Goal: Task Accomplishment & Management: Manage account settings

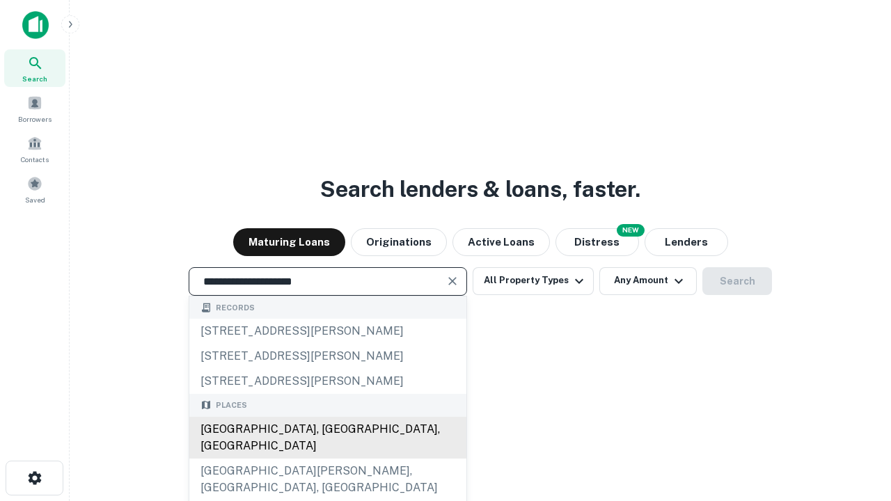
click at [327, 459] on div "[GEOGRAPHIC_DATA], [GEOGRAPHIC_DATA], [GEOGRAPHIC_DATA]" at bounding box center [327, 438] width 277 height 42
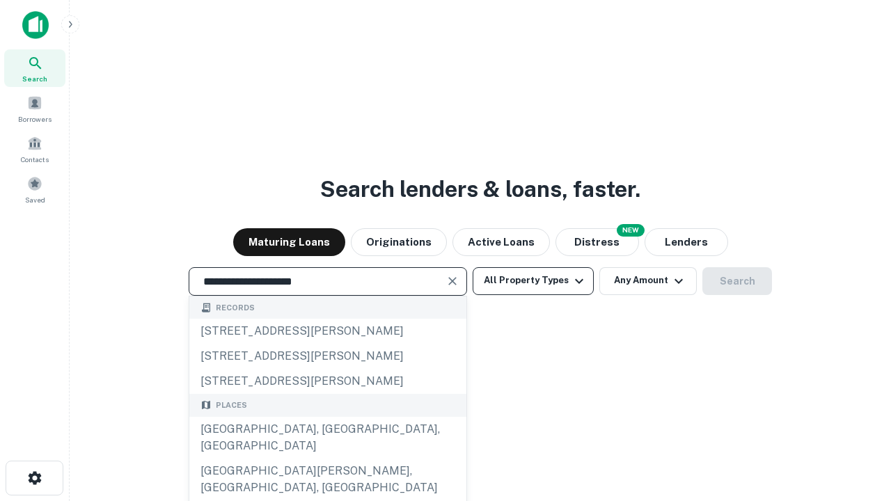
type input "**********"
click at [533, 281] on button "All Property Types" at bounding box center [533, 281] width 121 height 28
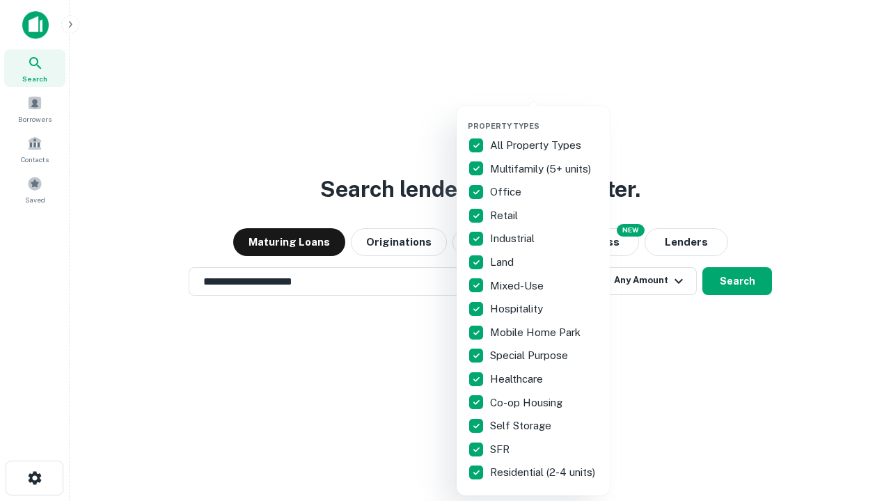
click at [544, 117] on button "button" at bounding box center [544, 117] width 153 height 1
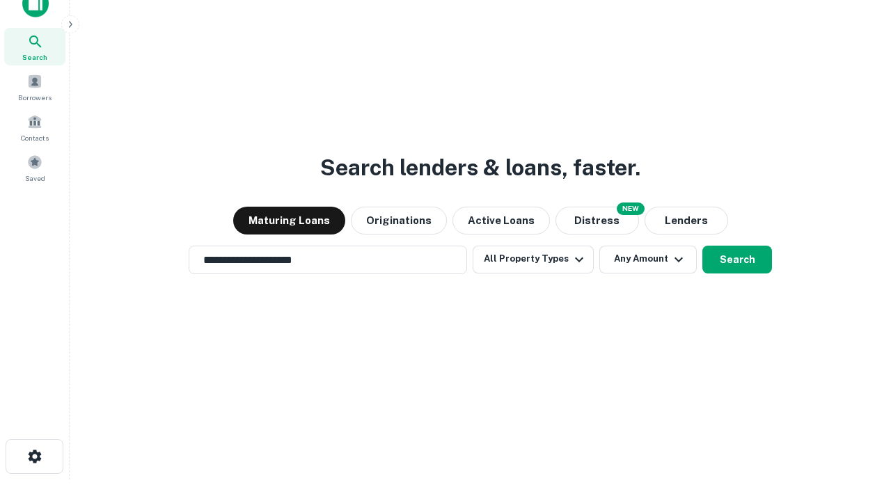
scroll to position [8, 168]
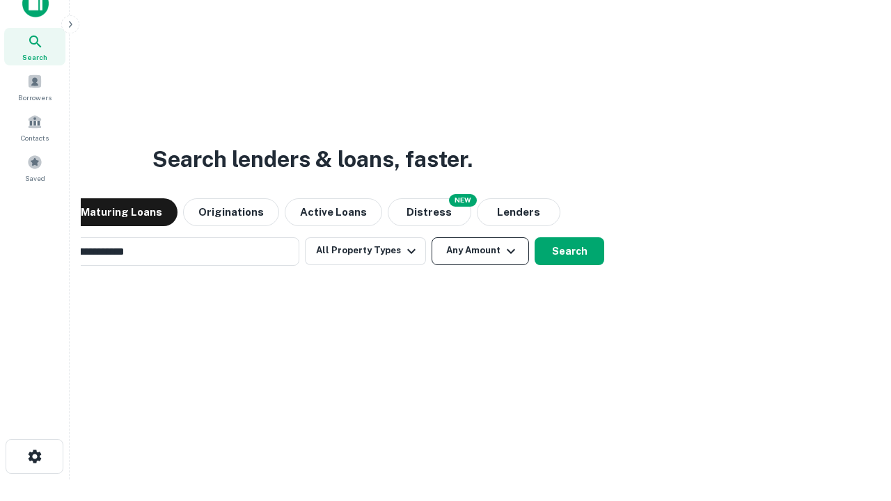
click at [432, 237] on button "Any Amount" at bounding box center [480, 251] width 97 height 28
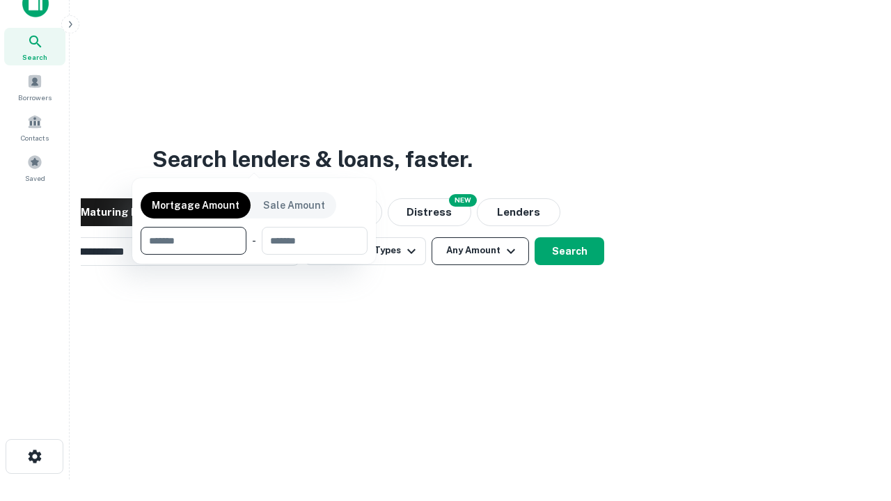
scroll to position [100, 394]
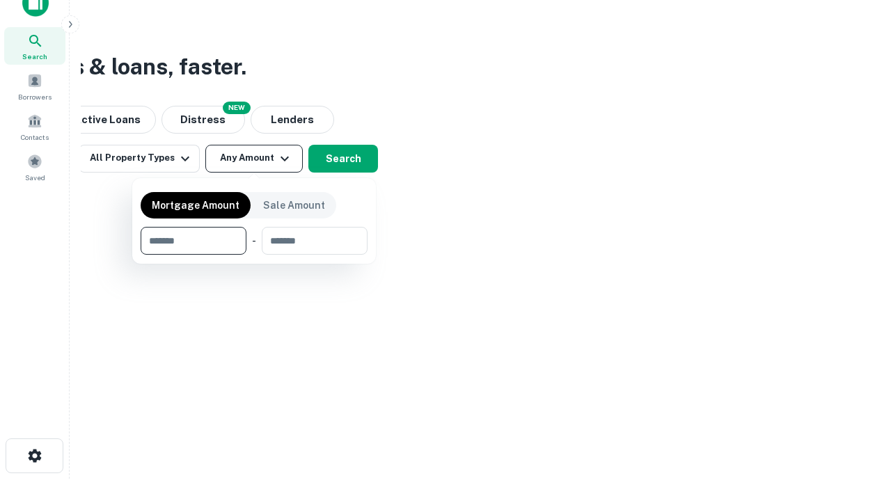
type input "*******"
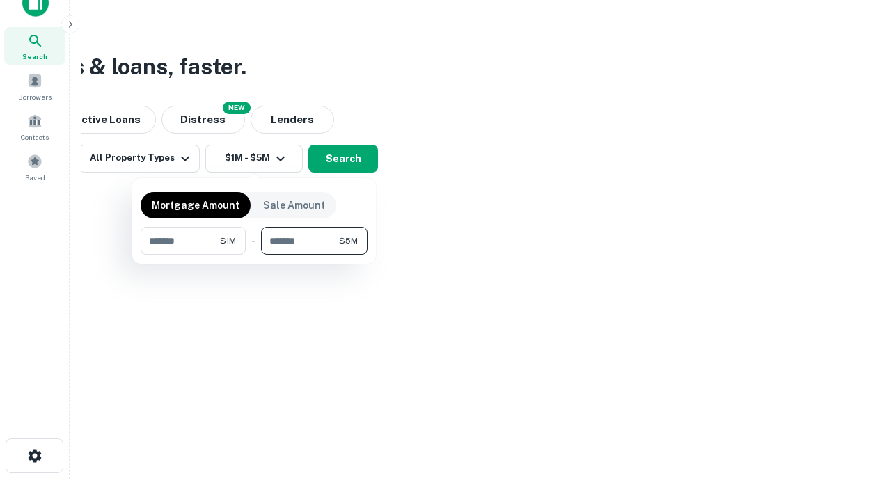
type input "*******"
click at [254, 255] on button "button" at bounding box center [254, 255] width 227 height 1
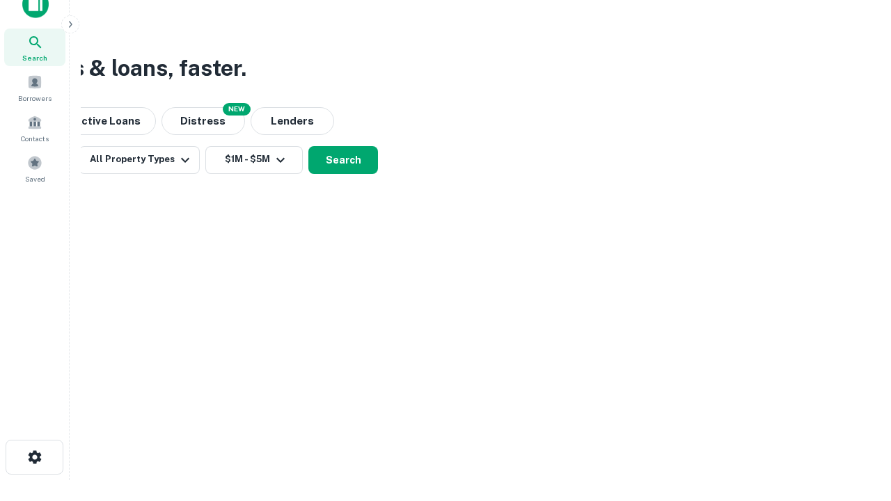
scroll to position [8, 257]
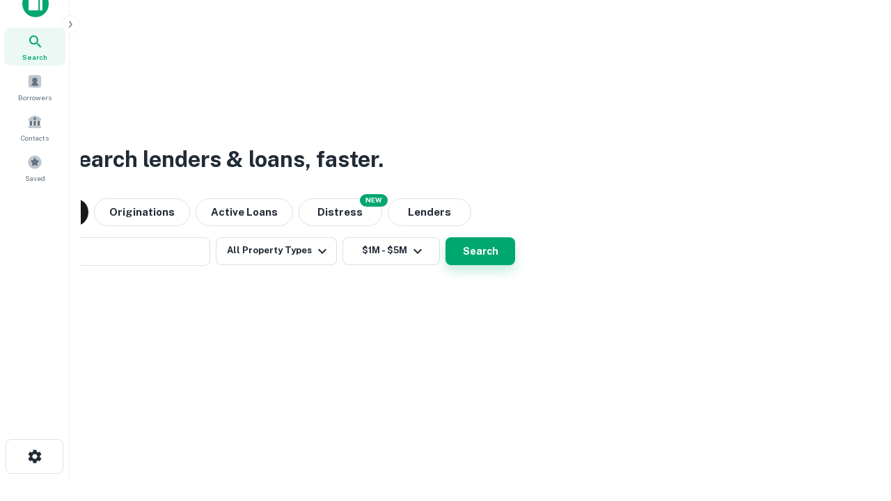
click at [446, 237] on button "Search" at bounding box center [481, 251] width 70 height 28
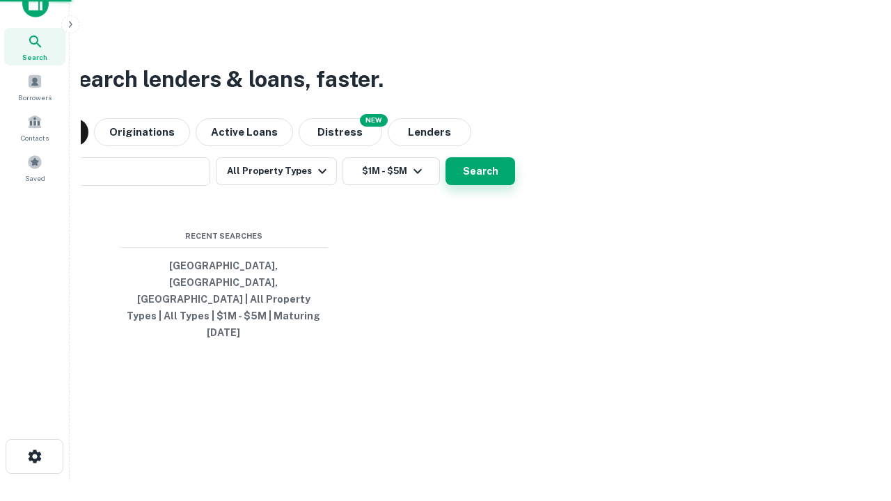
scroll to position [37, 394]
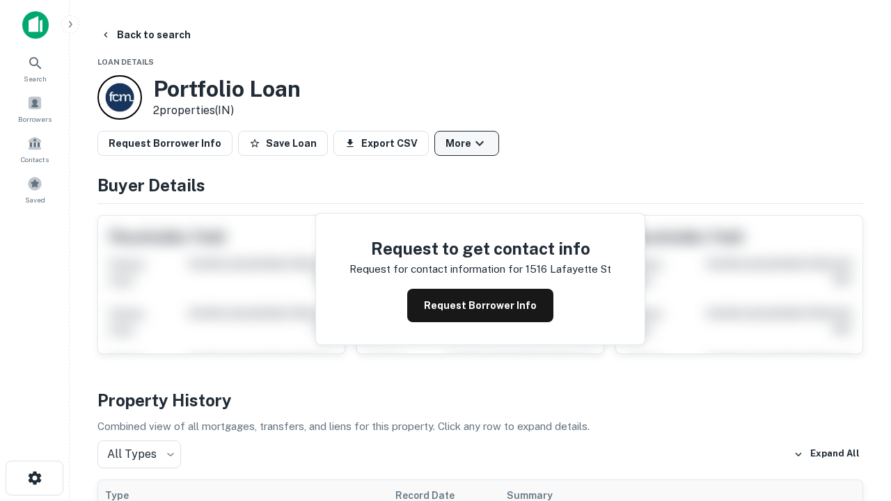
click at [467, 143] on button "More" at bounding box center [466, 143] width 65 height 25
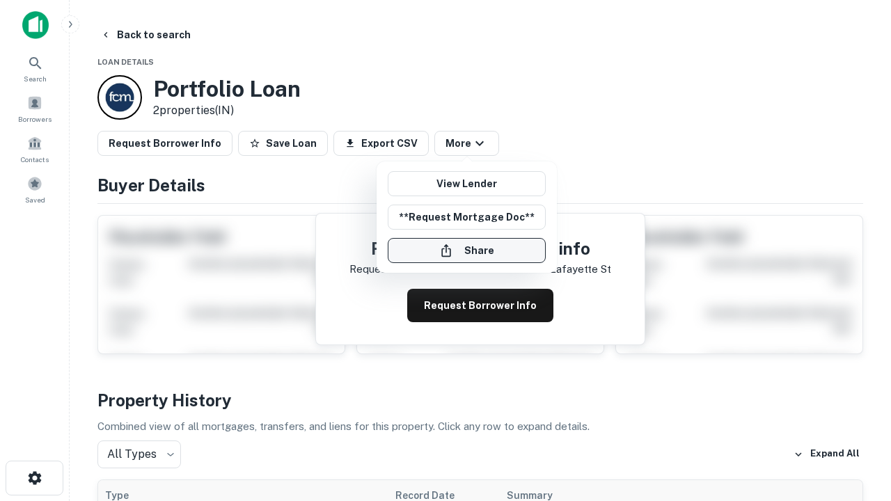
click at [467, 251] on button "Share" at bounding box center [467, 250] width 158 height 25
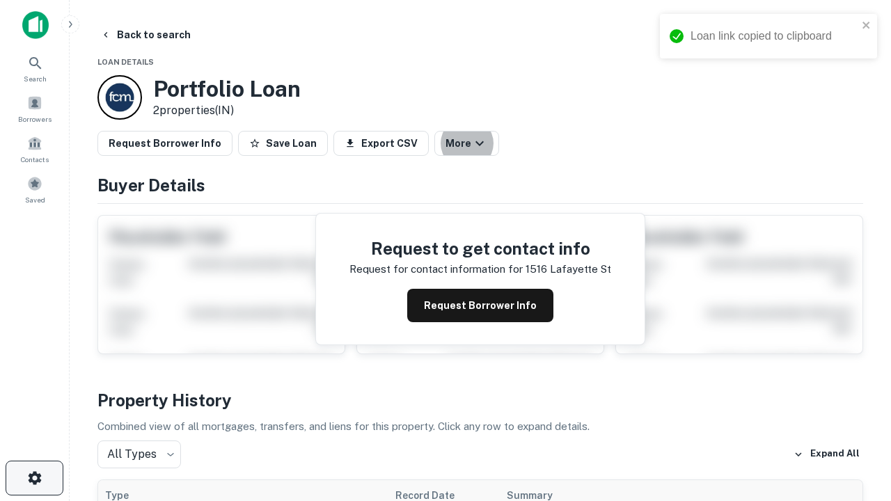
click at [34, 478] on icon "button" at bounding box center [34, 478] width 17 height 17
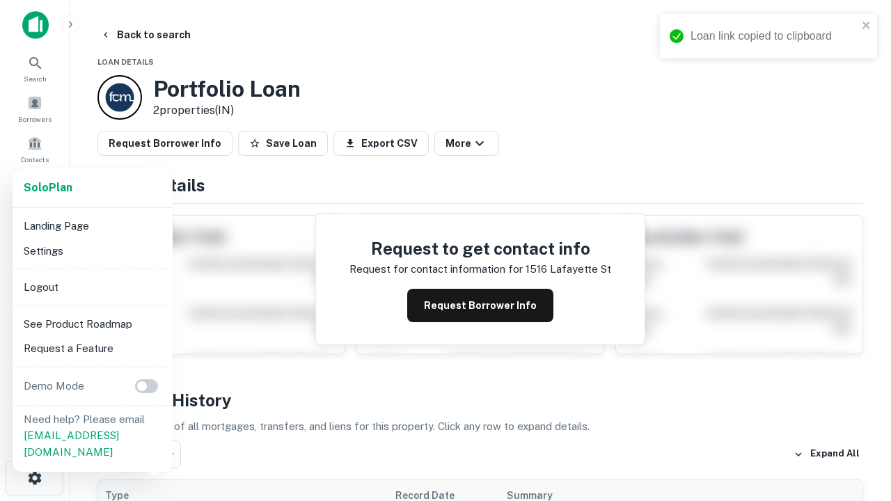
click at [92, 287] on li "Logout" at bounding box center [92, 287] width 149 height 25
